Goal: Submit feedback/report problem

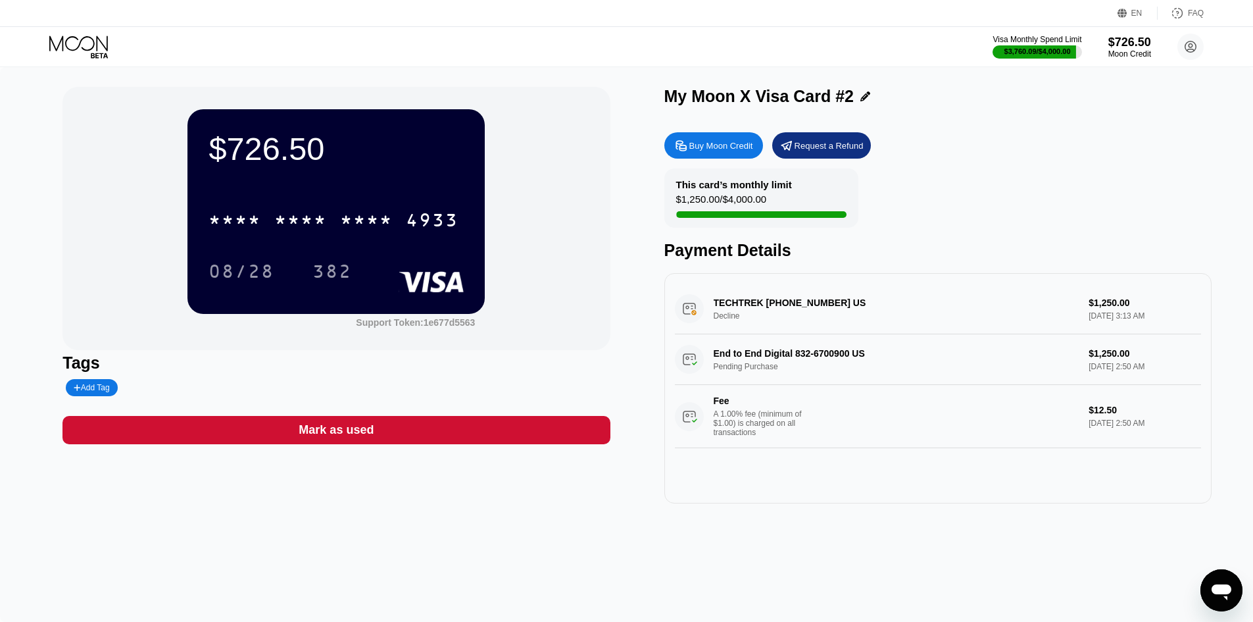
click at [893, 367] on div "End to End Digital 832-6700900 US Pending Purchase $1,250.00 Sep 19, 2025 2:50 …" at bounding box center [938, 391] width 526 height 114
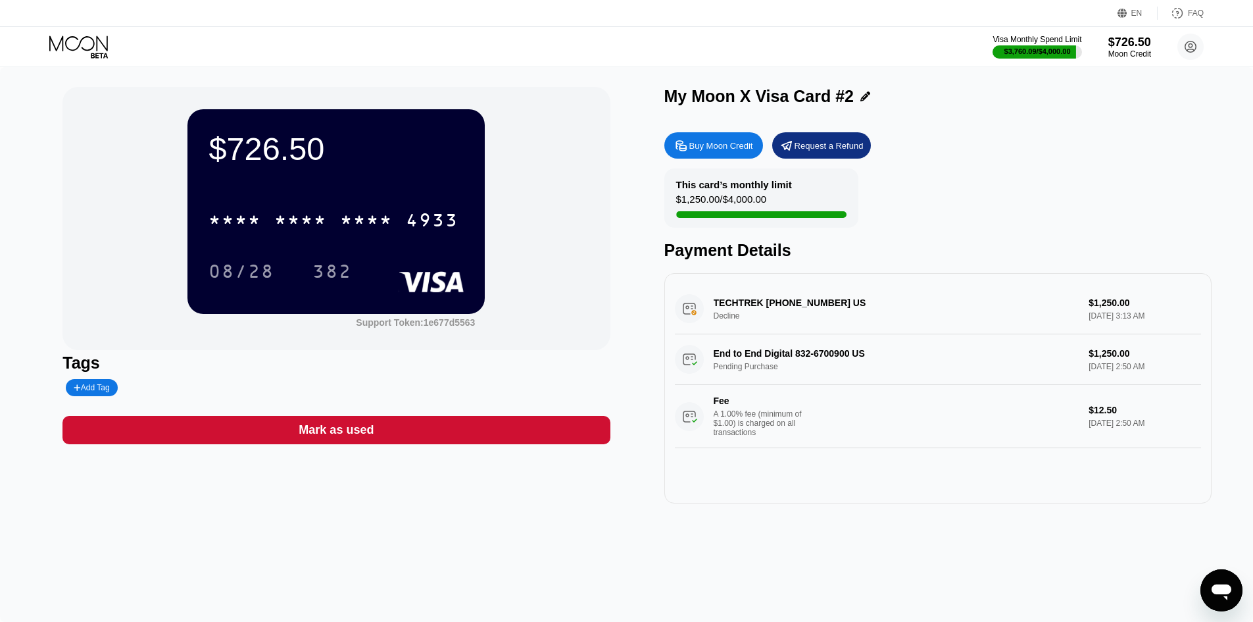
click at [893, 367] on div "End to End Digital 832-6700900 US Pending Purchase $1,250.00 Sep 19, 2025 2:50 …" at bounding box center [938, 391] width 526 height 114
click at [779, 309] on div "TECHTREK +12812142849 US Decline $1,250.00 Sep 19, 2025 3:13 AM" at bounding box center [938, 309] width 526 height 51
click at [1222, 587] on icon "Open messaging window" at bounding box center [1222, 592] width 20 height 16
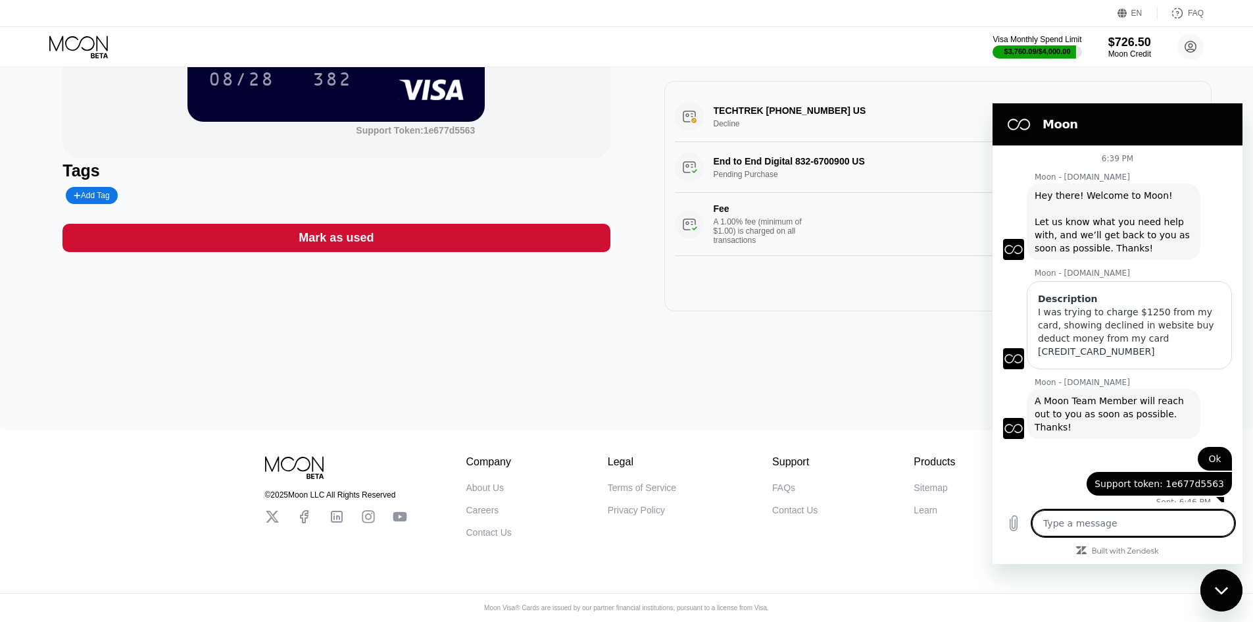
scroll to position [202, 0]
click at [494, 531] on div "Contact Us" at bounding box center [488, 532] width 45 height 11
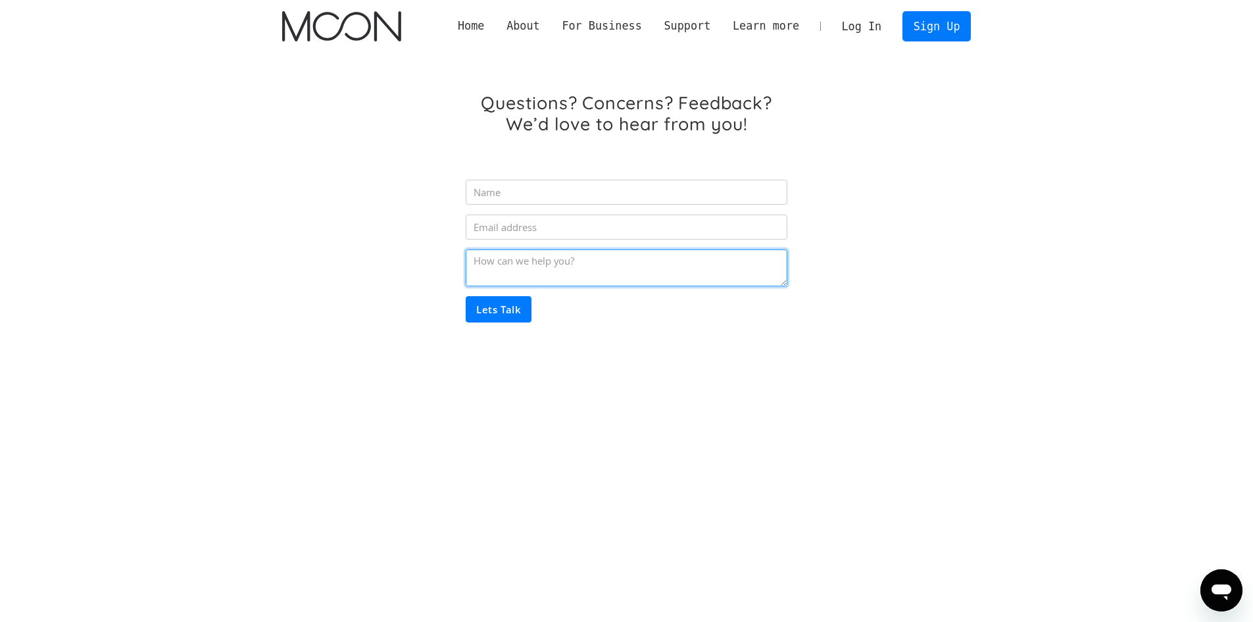
click at [549, 262] on textarea "Email Form" at bounding box center [626, 267] width 321 height 37
click at [372, 205] on div "Questions? Concerns? Feedback? We’d love to hear from you! Lets Talk Thank you!…" at bounding box center [626, 232] width 689 height 359
